Goal: Task Accomplishment & Management: Manage account settings

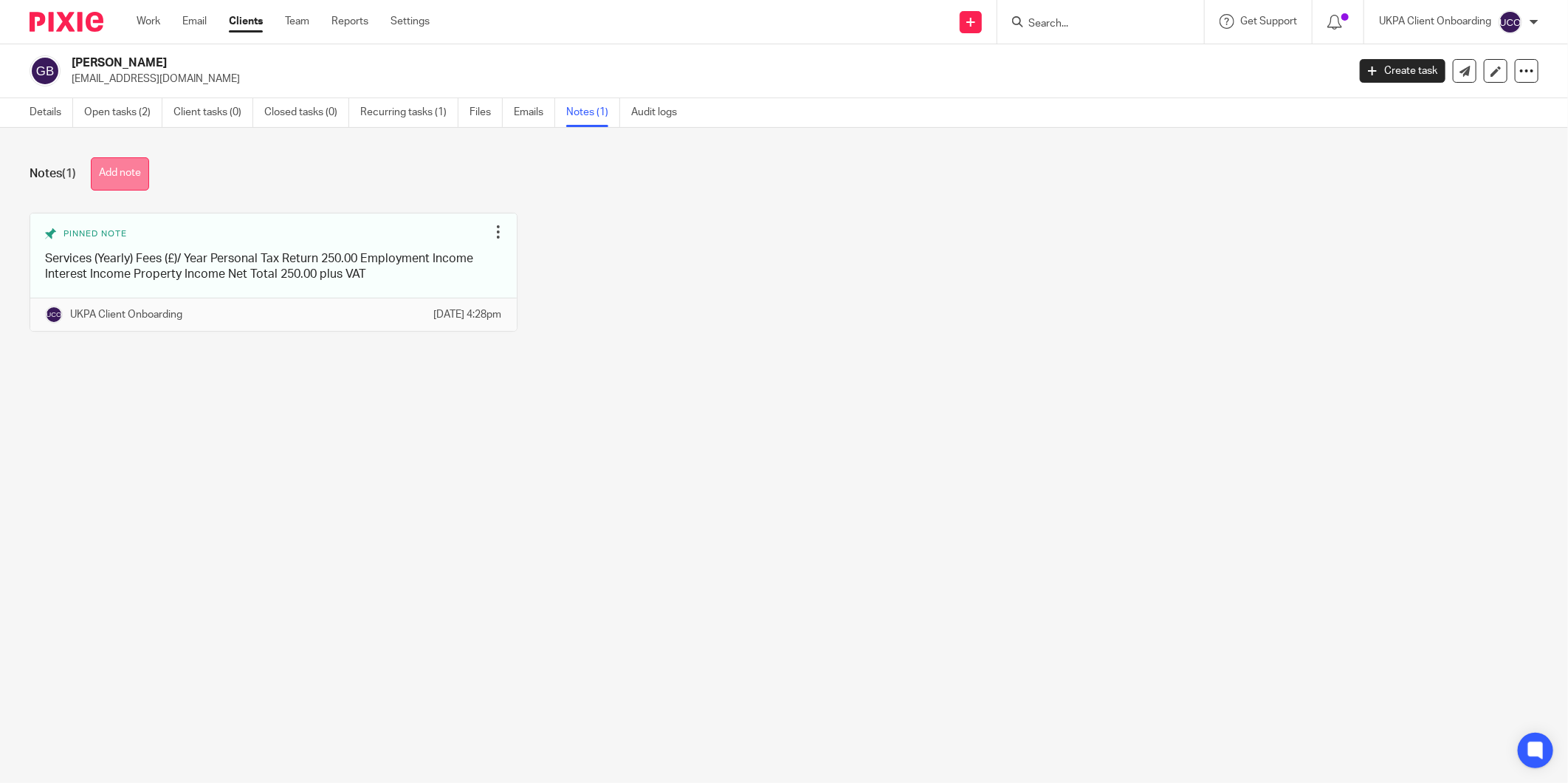
click at [117, 162] on button "Add note" at bounding box center [120, 174] width 58 height 33
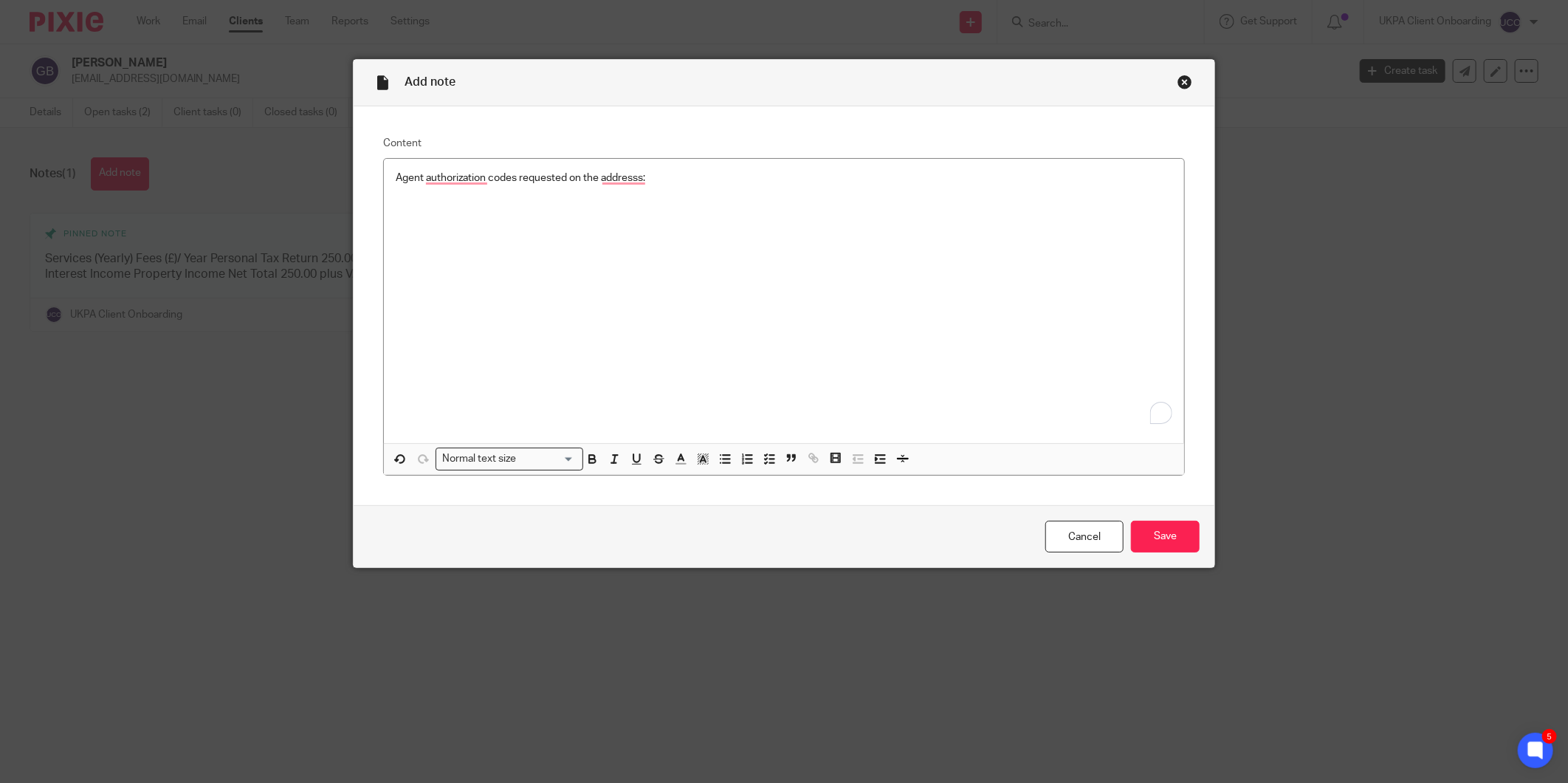
click at [527, 249] on div "Agent authorization codes requested on the addresss:" at bounding box center [784, 301] width 800 height 284
click at [1137, 547] on input "Save" at bounding box center [1165, 536] width 68 height 32
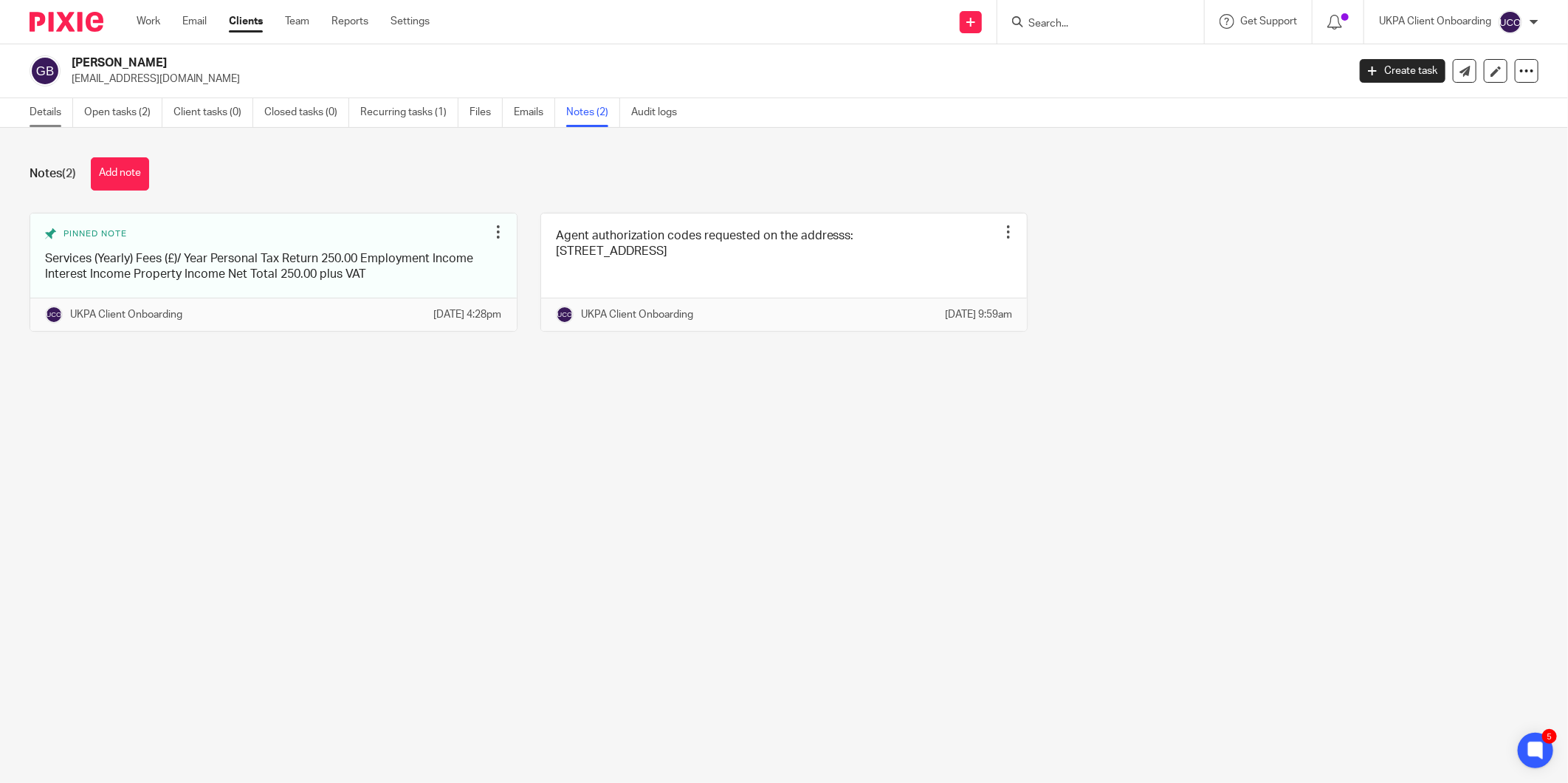
click at [40, 112] on link "Details" at bounding box center [51, 112] width 44 height 29
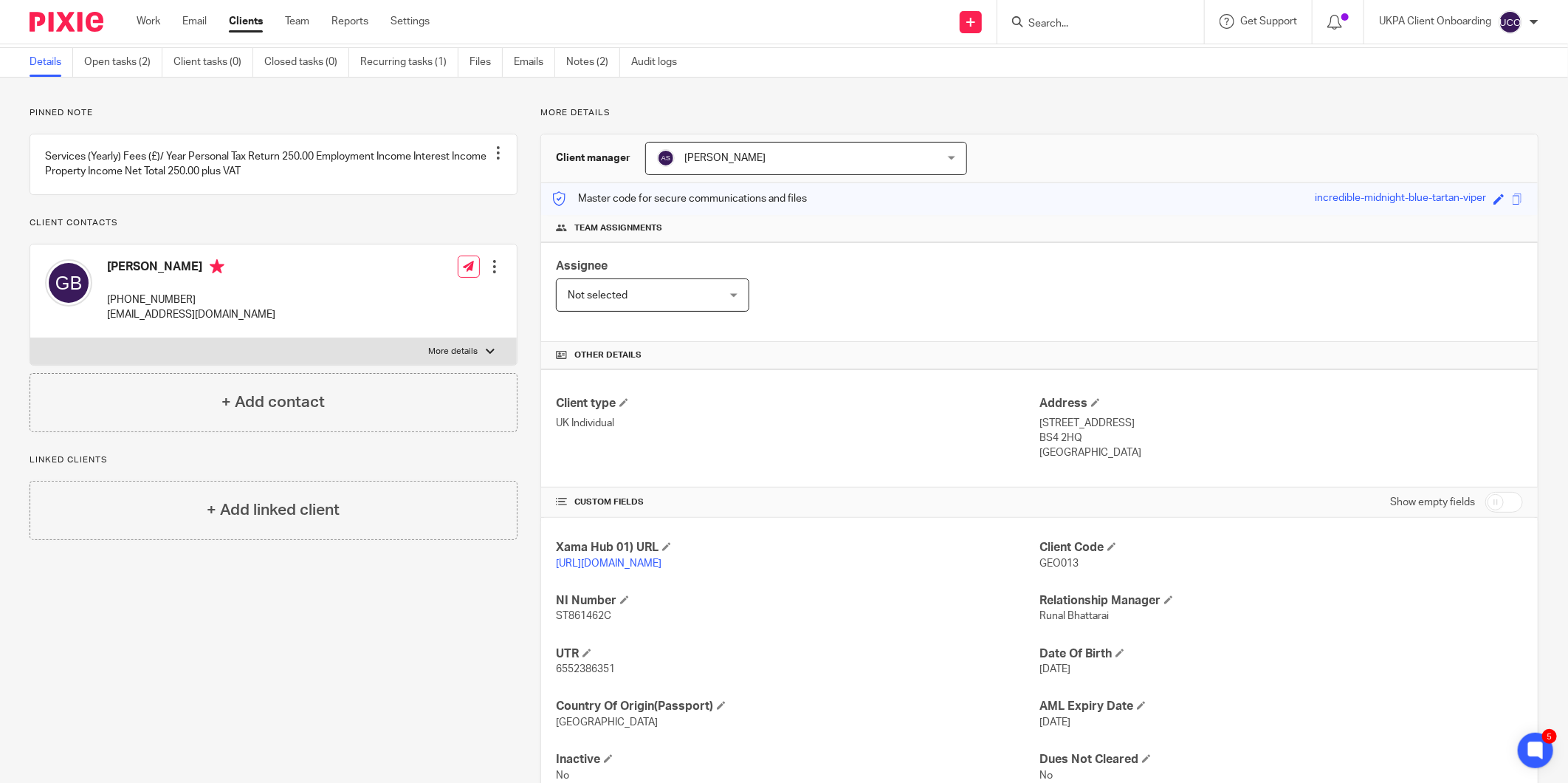
scroll to position [103, 0]
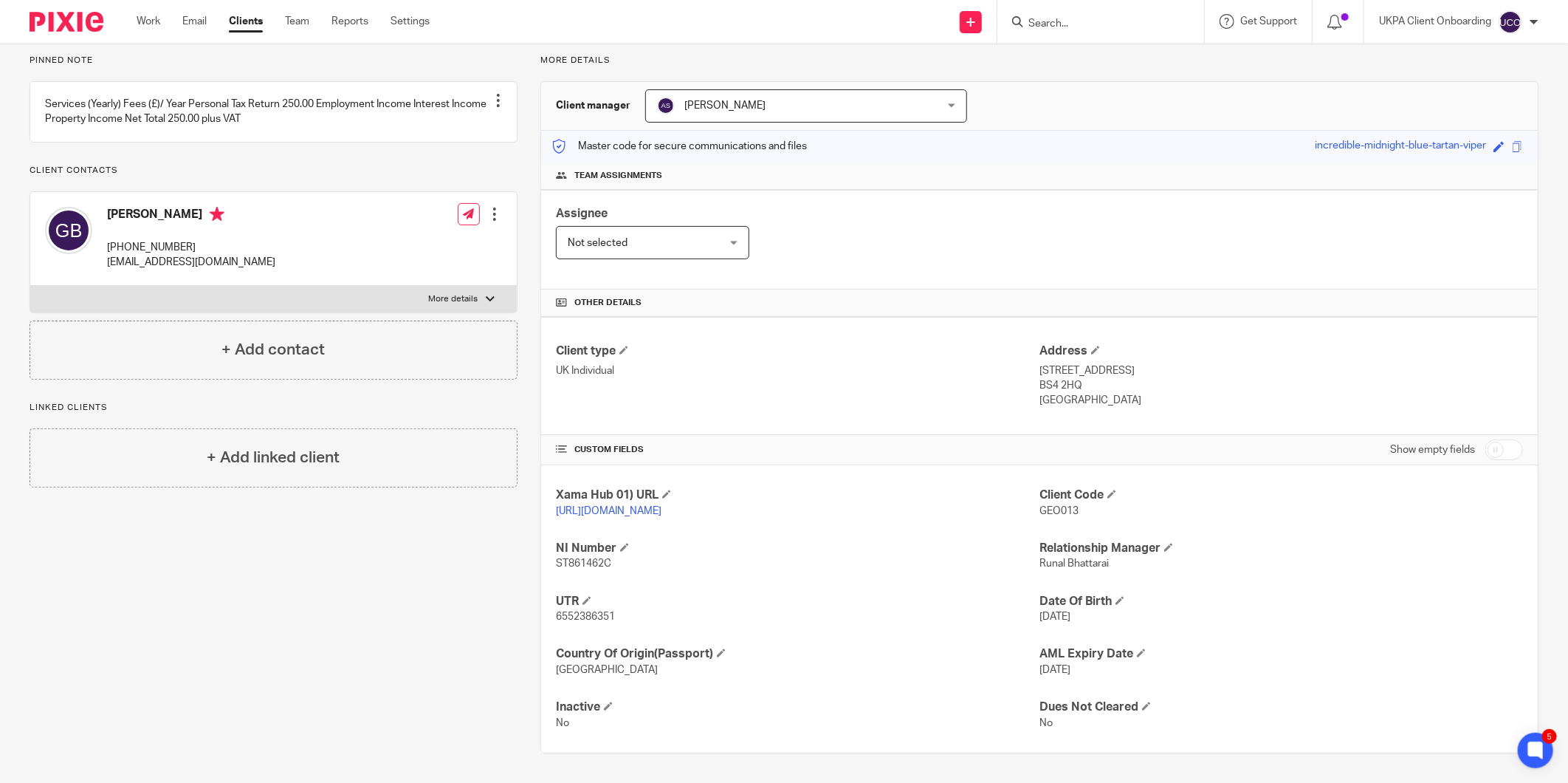
click at [602, 622] on p "6552386351" at bounding box center [798, 616] width 483 height 15
copy span "6552386351"
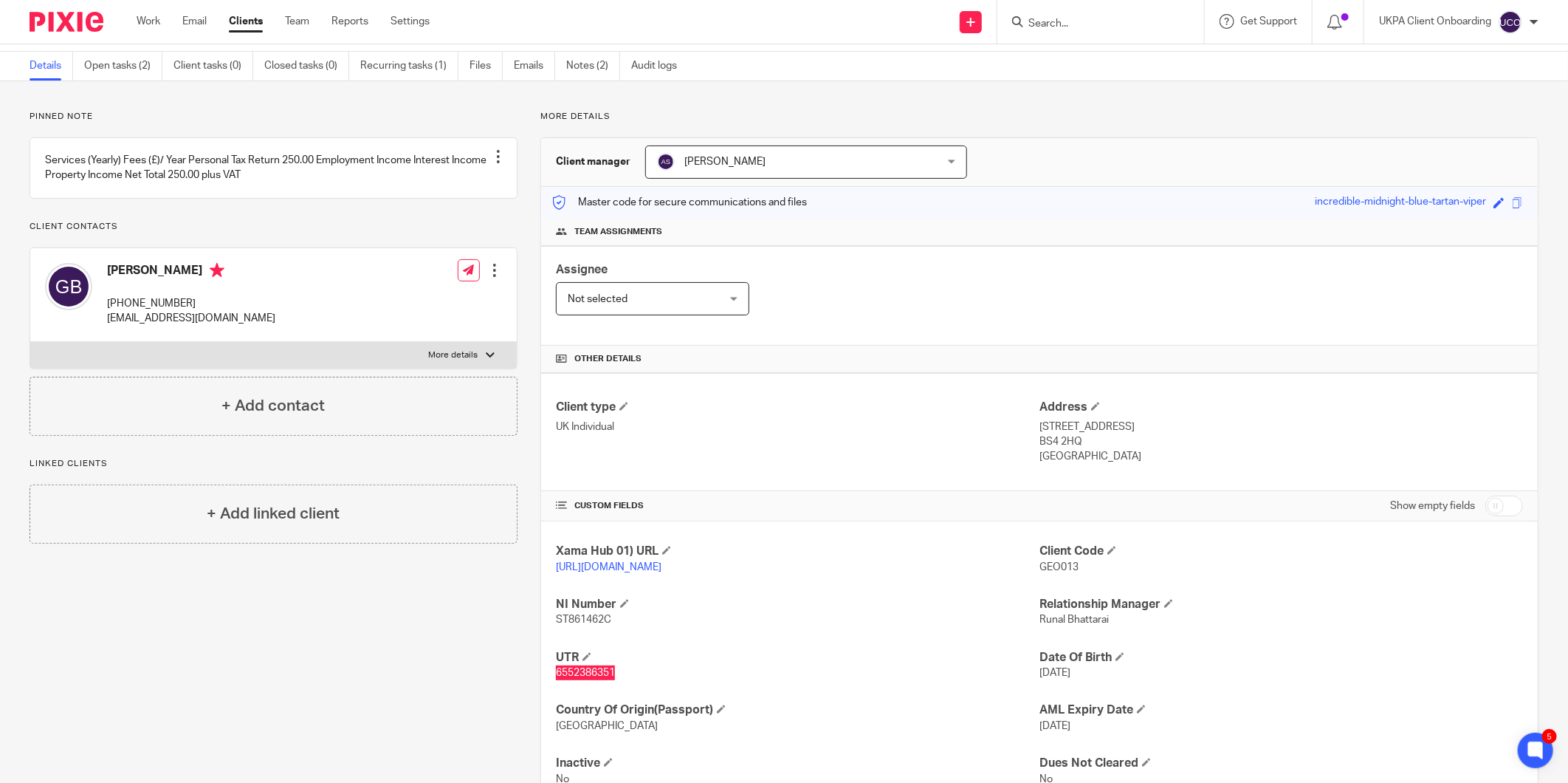
scroll to position [0, 0]
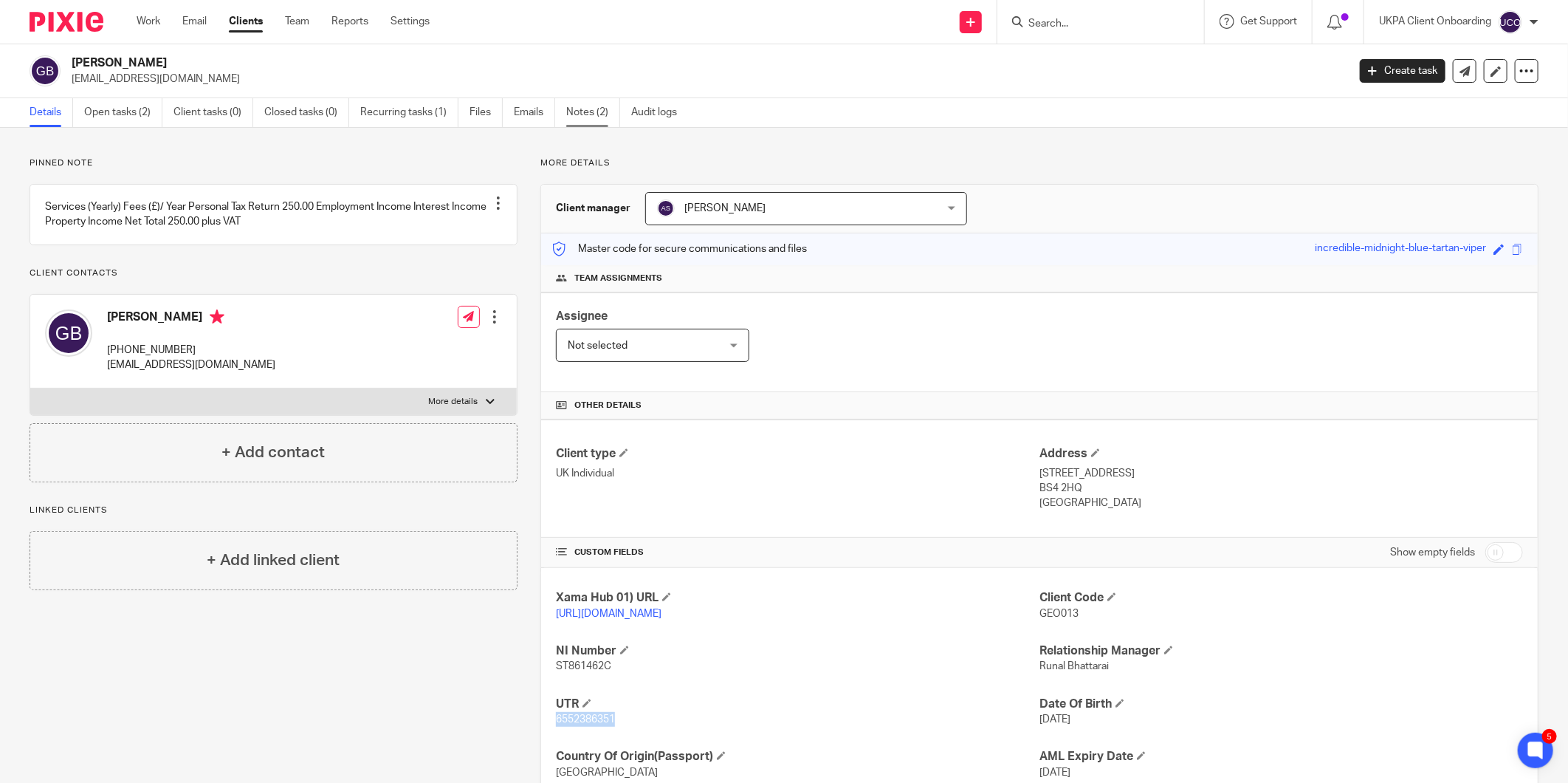
click at [581, 126] on link "Notes (2)" at bounding box center [593, 112] width 54 height 29
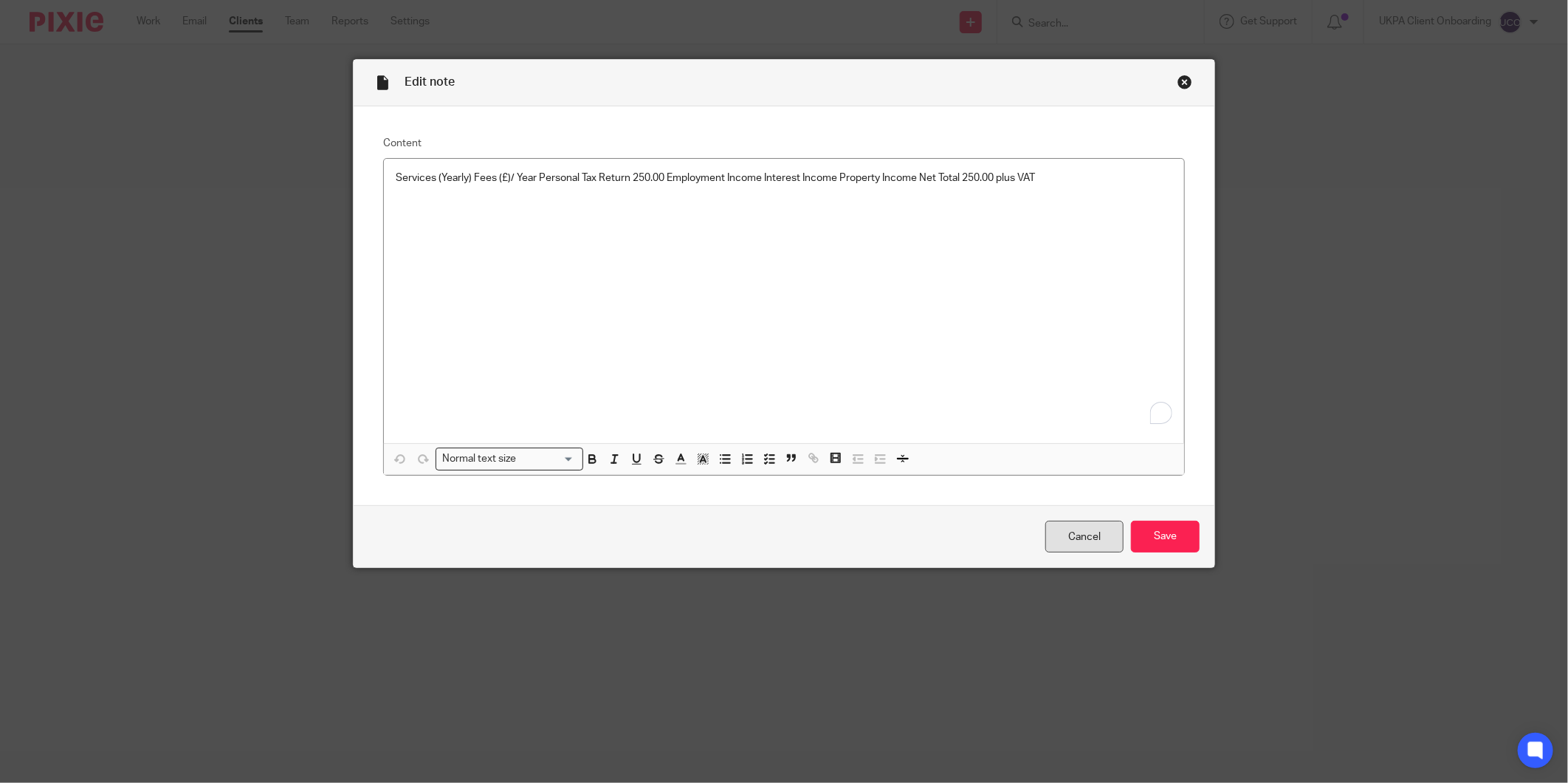
click at [1062, 529] on link "Cancel" at bounding box center [1084, 536] width 78 height 32
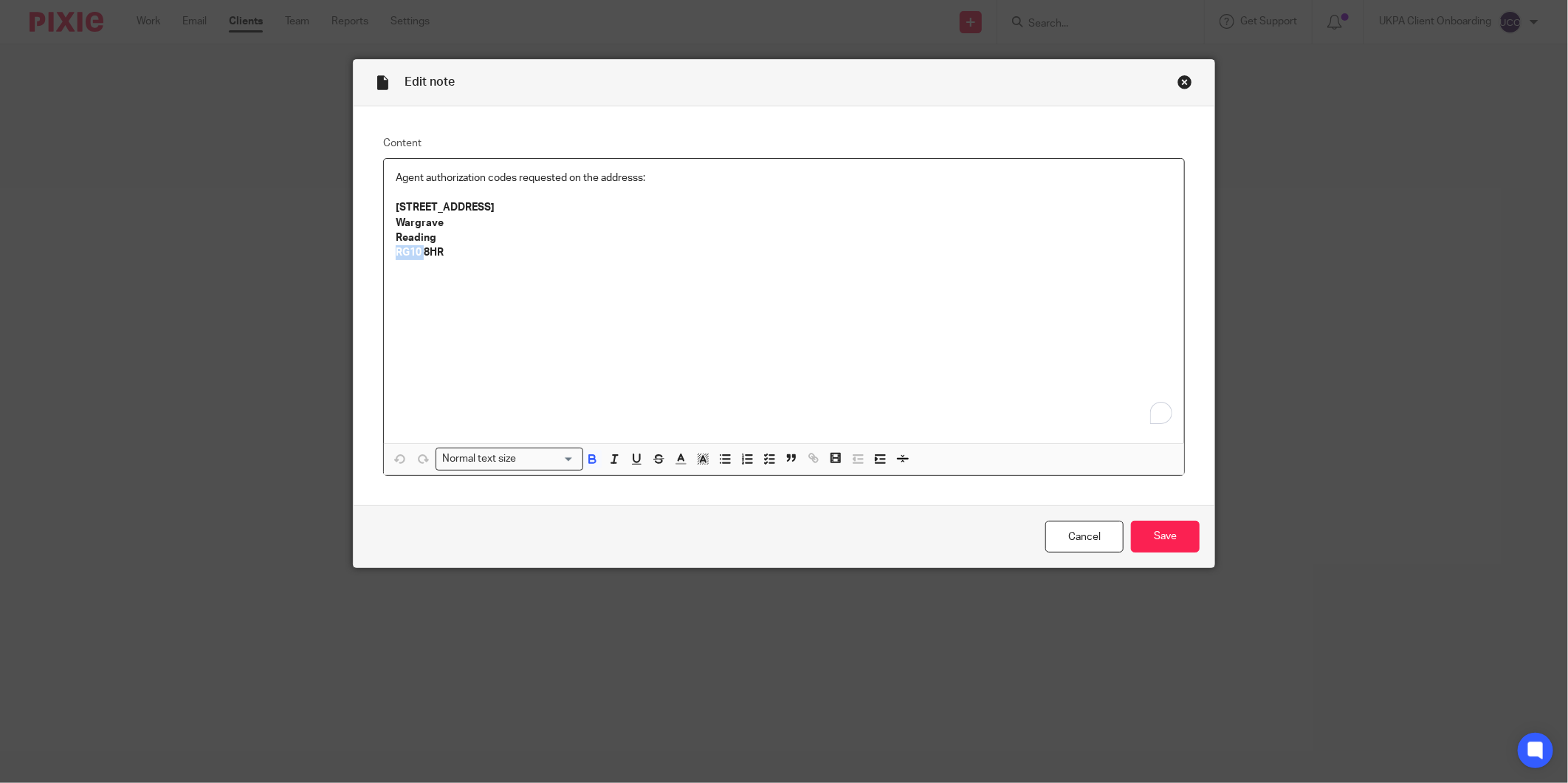
click at [402, 253] on strong "RG10 8HR" at bounding box center [419, 253] width 48 height 10
click at [1079, 541] on link "Cancel" at bounding box center [1084, 536] width 78 height 32
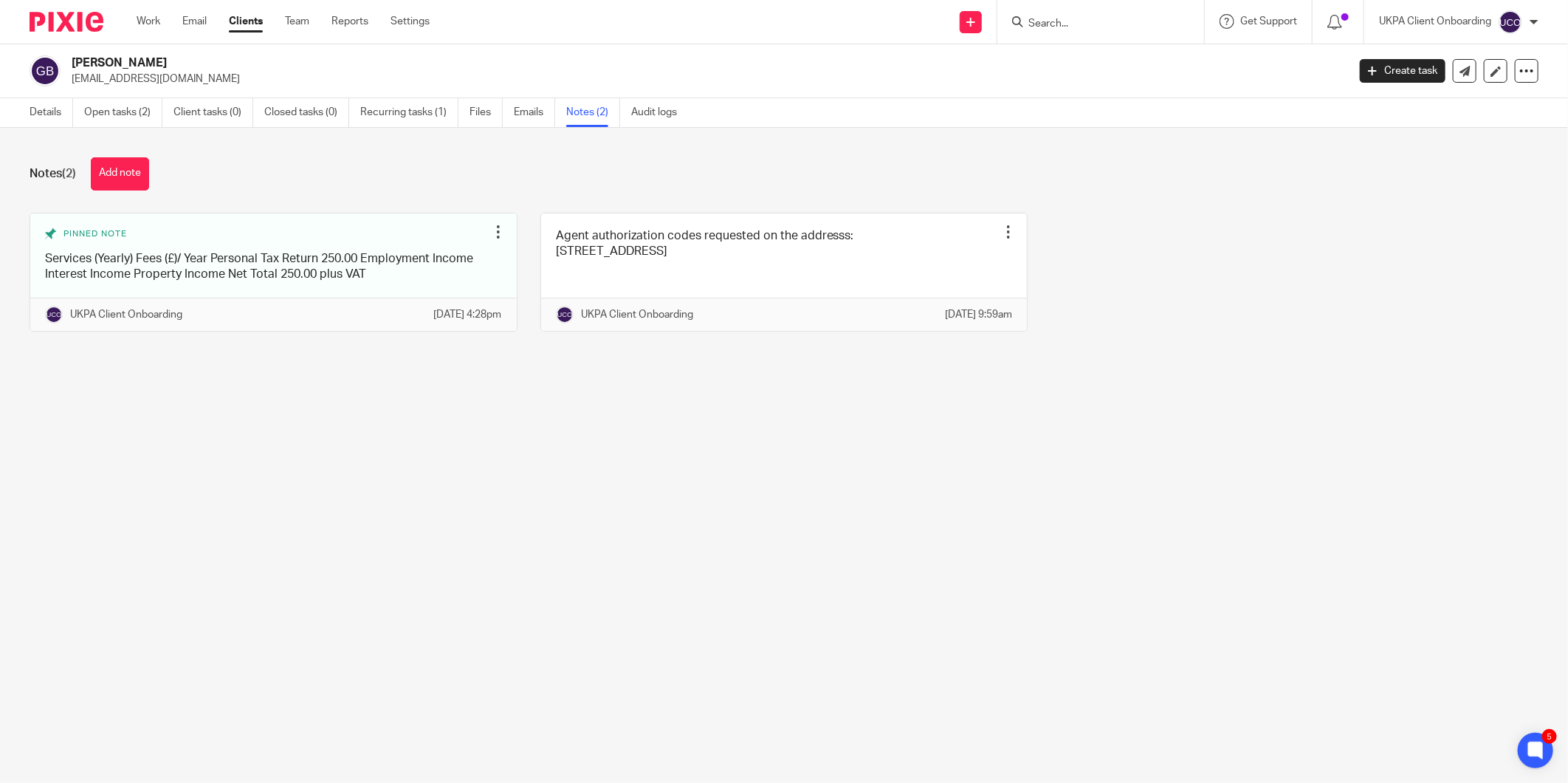
click at [1071, 19] on input "Search" at bounding box center [1093, 25] width 133 height 13
paste input "lucas@mobrasgroup.co.uk"
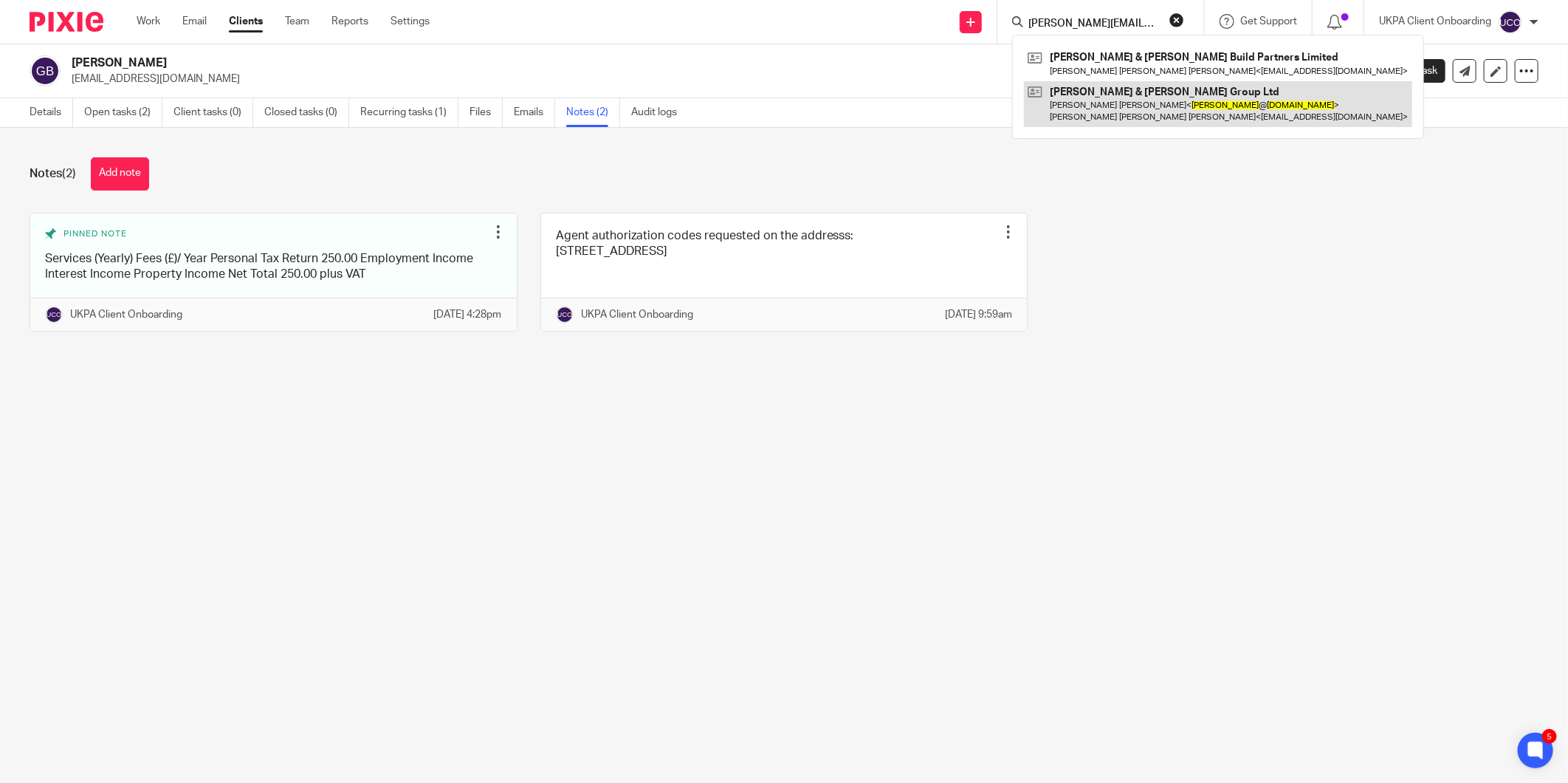
type input "lucas@mobrasgroup.co.uk"
click at [1127, 100] on link at bounding box center [1218, 104] width 388 height 46
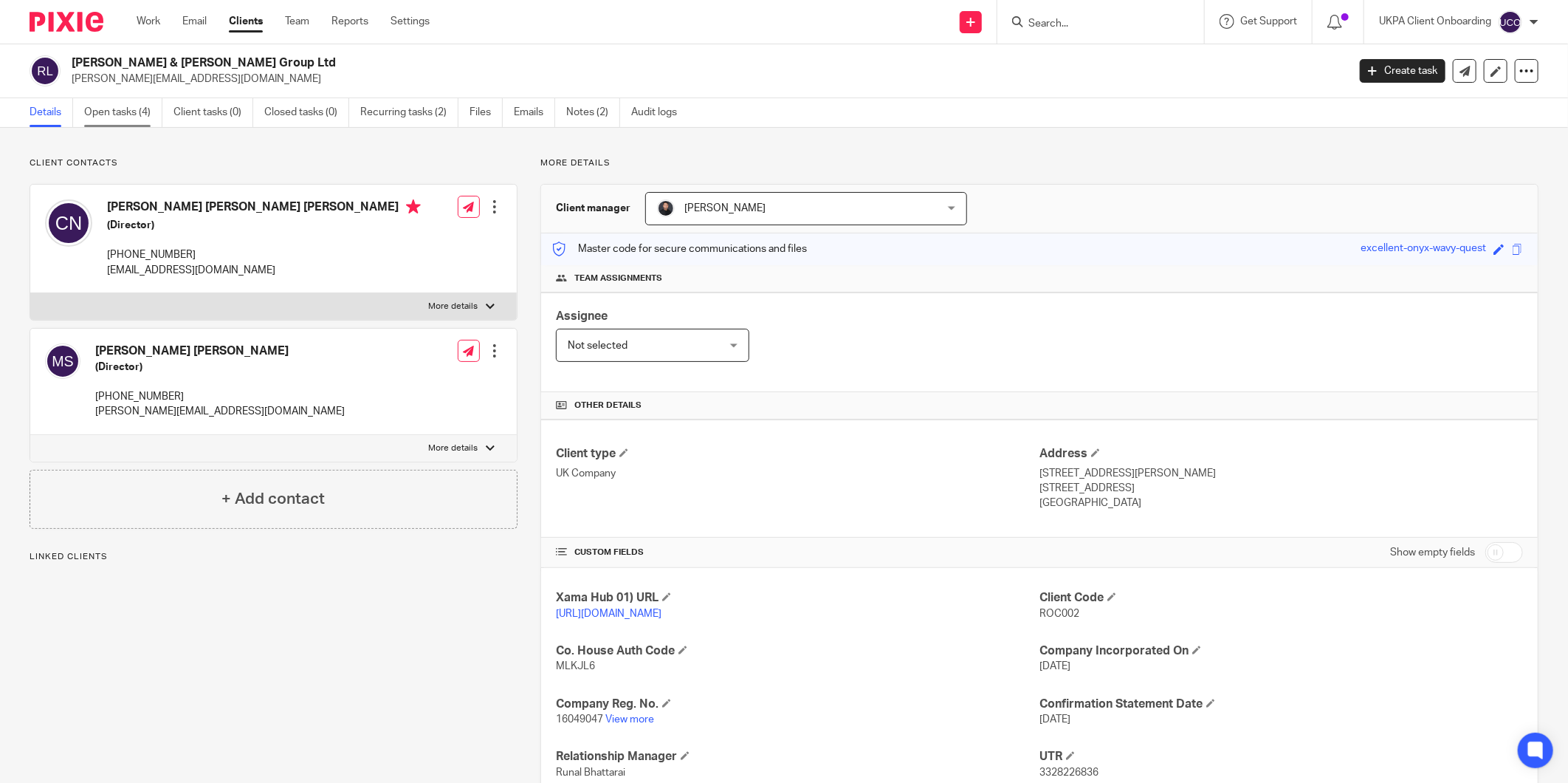
click at [104, 123] on link "Open tasks (4)" at bounding box center [123, 112] width 78 height 29
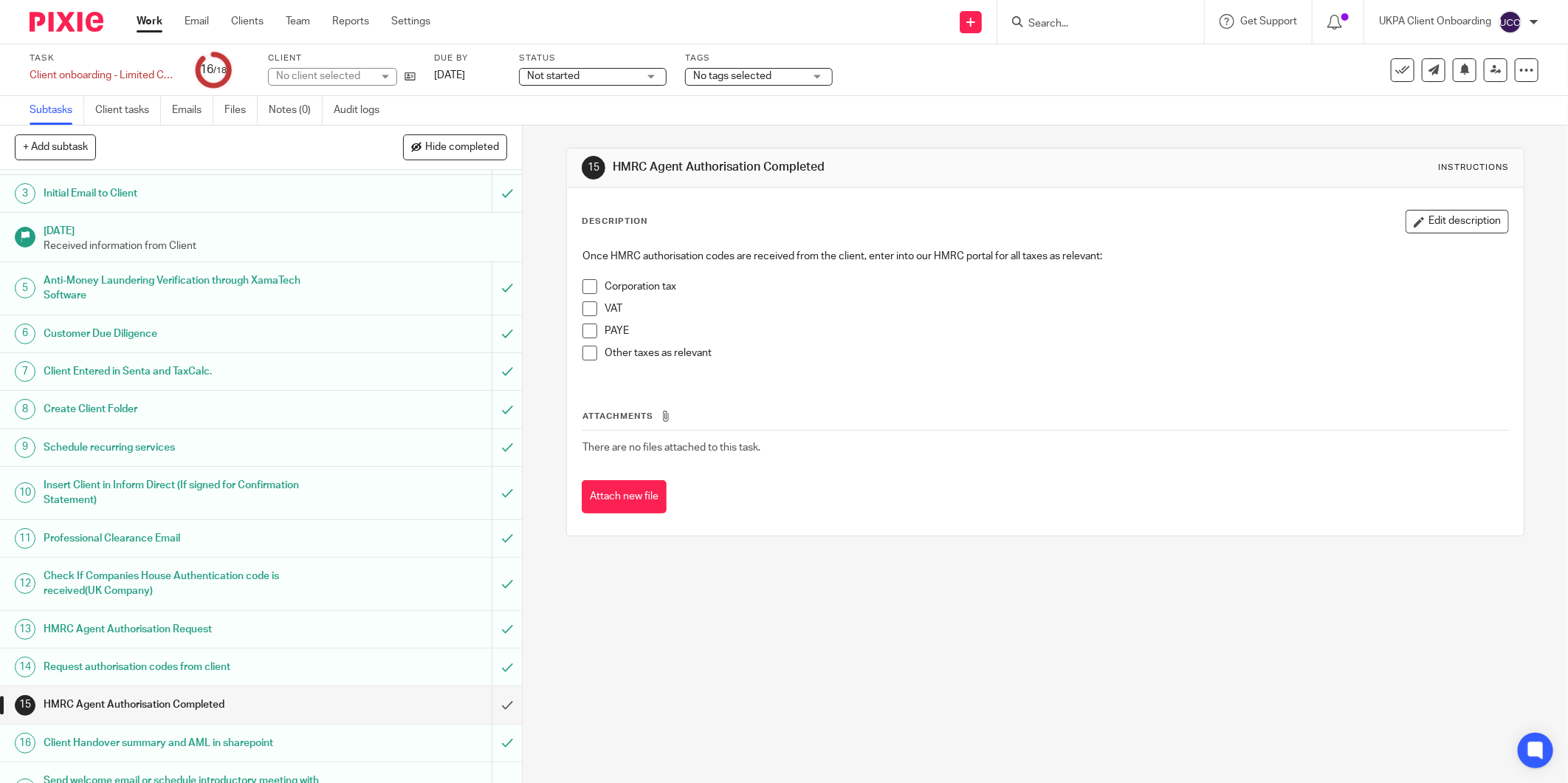
scroll to position [143, 0]
